Goal: Find specific page/section: Find specific page/section

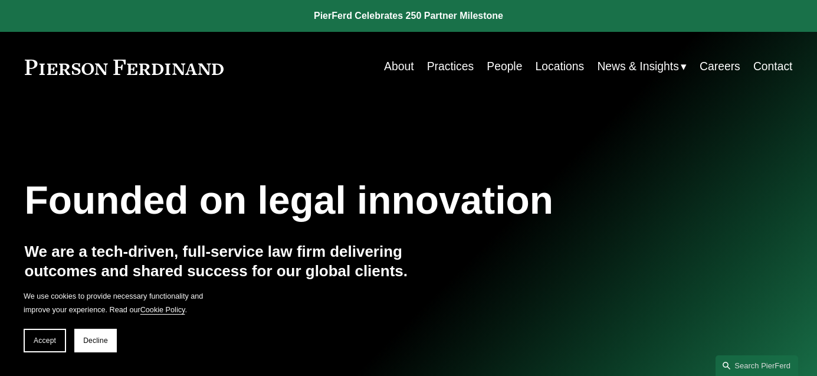
click at [497, 71] on link "People" at bounding box center [504, 66] width 35 height 23
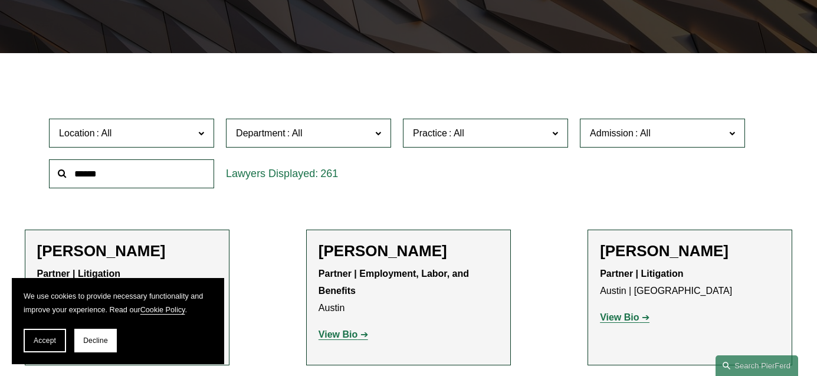
scroll to position [302, 0]
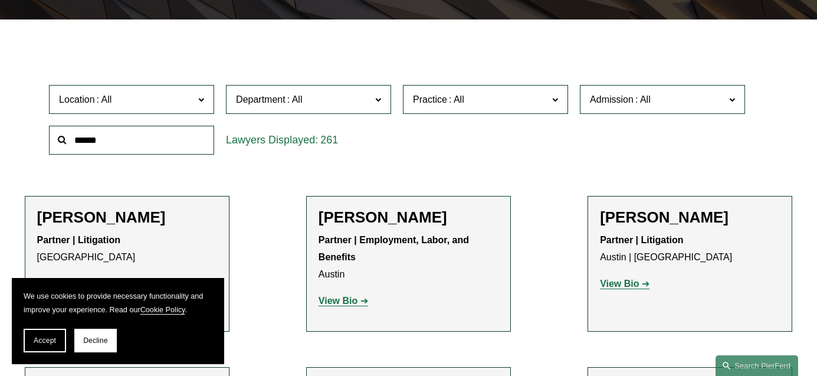
click at [106, 152] on input "text" at bounding box center [131, 140] width 165 height 29
type input "*******"
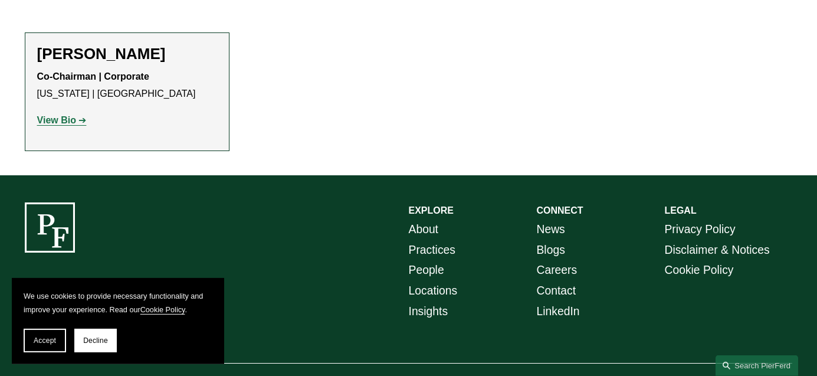
scroll to position [472, 0]
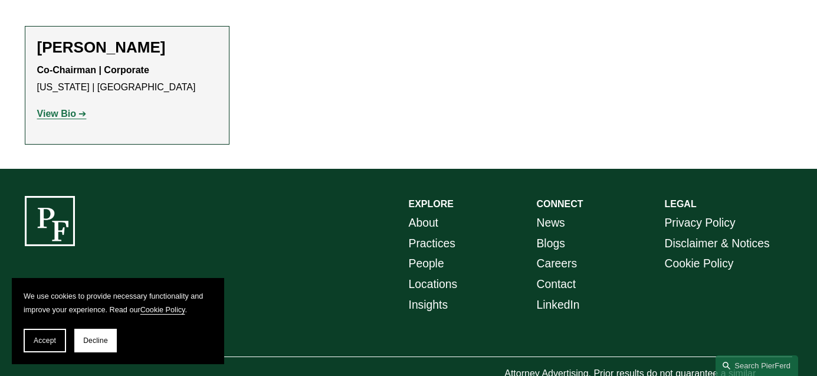
click at [57, 118] on strong "View Bio" at bounding box center [56, 114] width 39 height 10
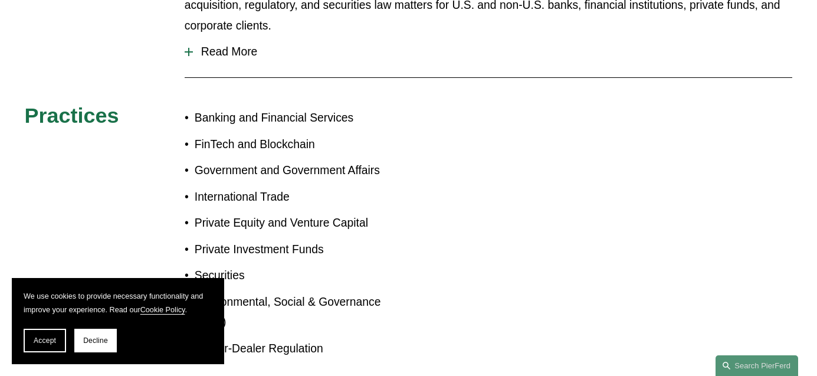
scroll to position [399, 0]
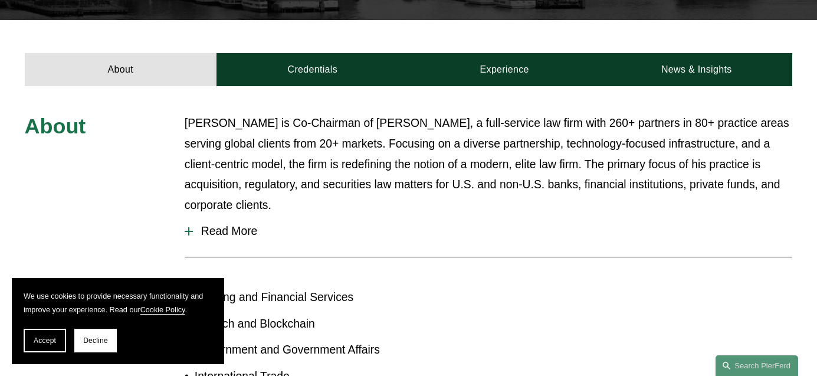
click at [237, 219] on button "Read More" at bounding box center [489, 231] width 608 height 31
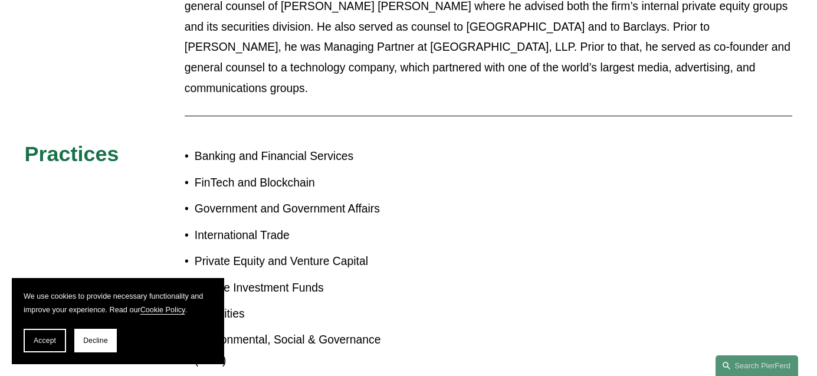
scroll to position [573, 0]
